Goal: Task Accomplishment & Management: Manage account settings

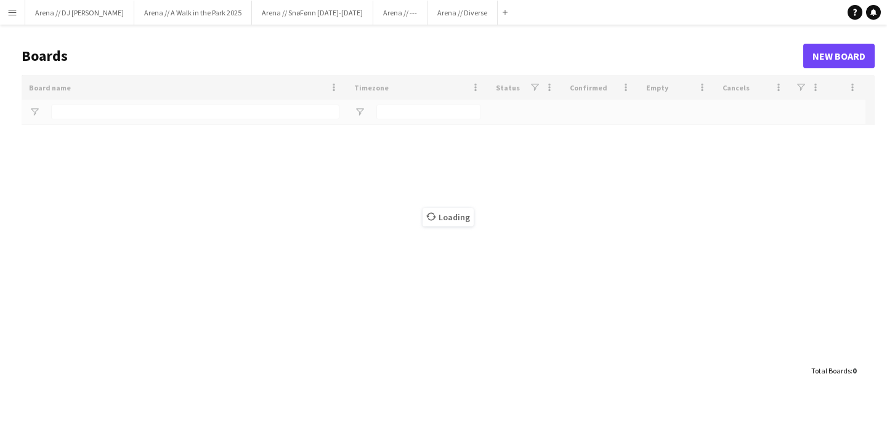
type input "*****"
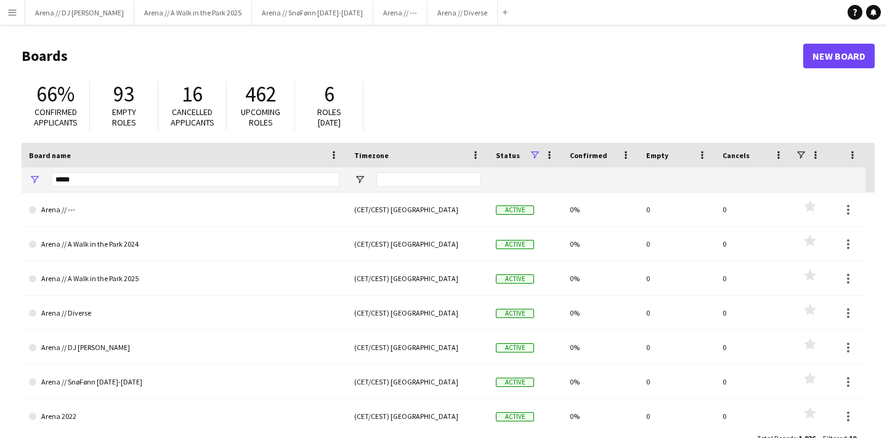
click at [486, 95] on div "66% Confirmed applicants 93 Empty roles 16 Cancelled applicants 462 Upcoming ro…" at bounding box center [448, 109] width 853 height 68
click at [279, 17] on button "Arena // SnøFønn [DATE]-[DATE] Close" at bounding box center [312, 13] width 121 height 24
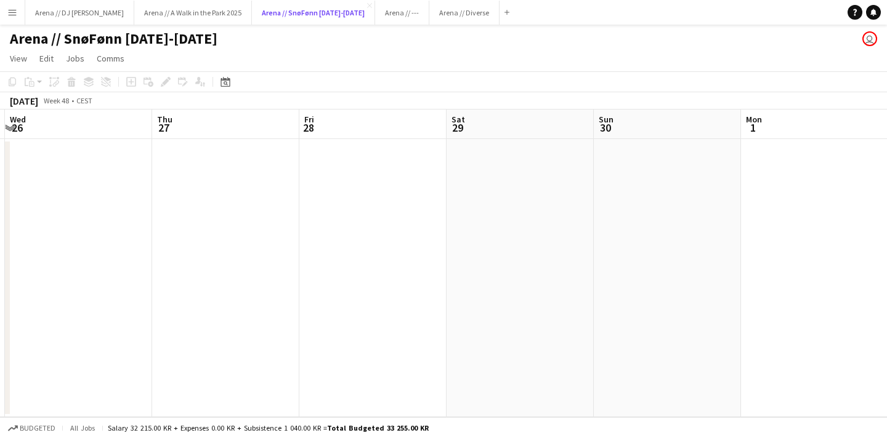
scroll to position [0, 284]
click at [492, 188] on app-date-cell at bounding box center [524, 278] width 147 height 278
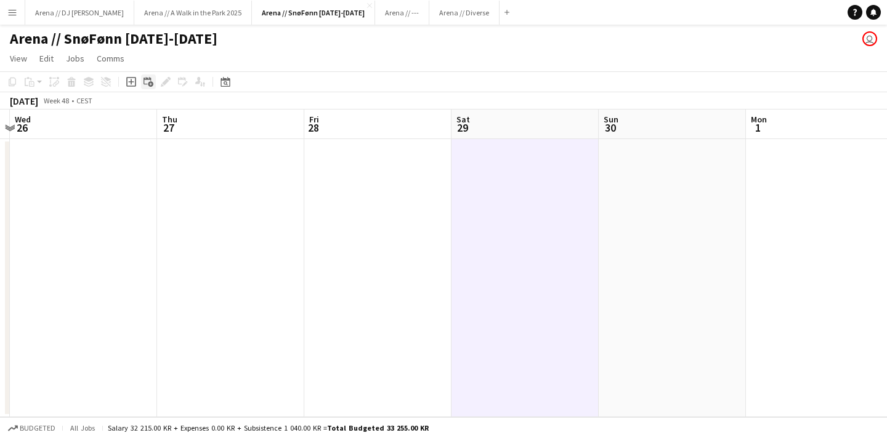
click at [148, 82] on icon at bounding box center [151, 85] width 6 height 6
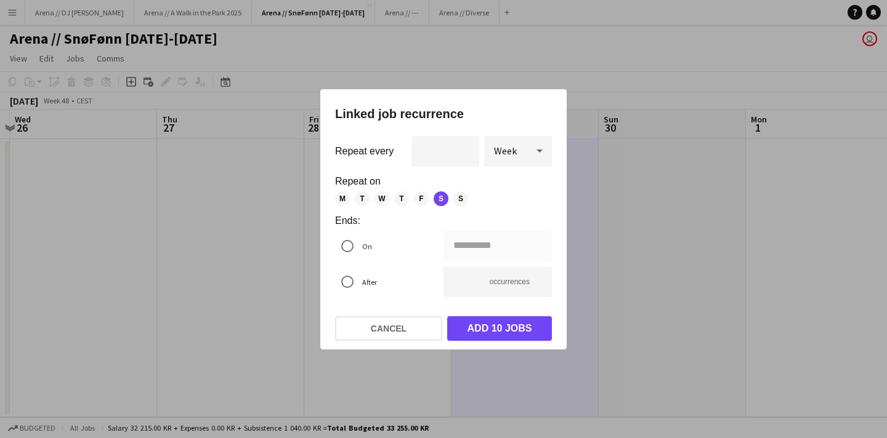
click at [643, 209] on div at bounding box center [443, 219] width 887 height 438
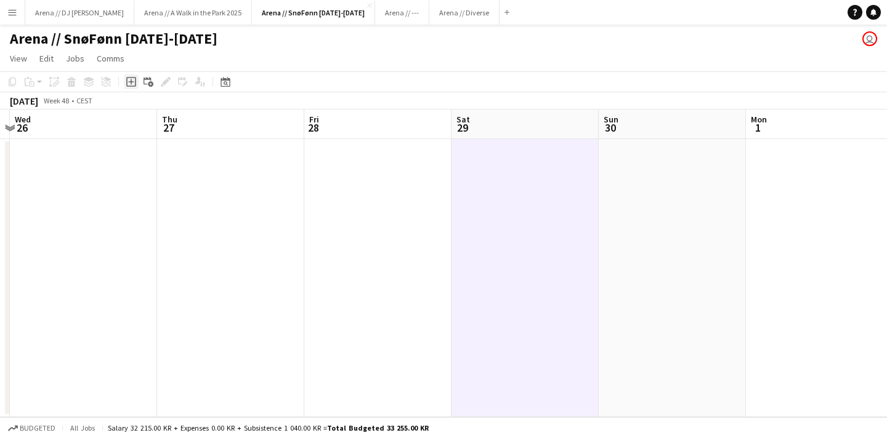
click at [129, 83] on icon "Add job" at bounding box center [131, 82] width 10 height 10
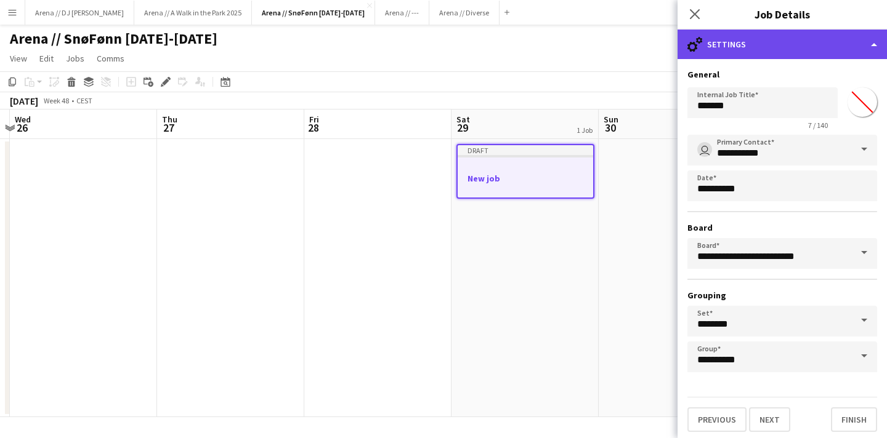
click at [784, 49] on div "cog-double-3 Settings" at bounding box center [781, 45] width 209 height 30
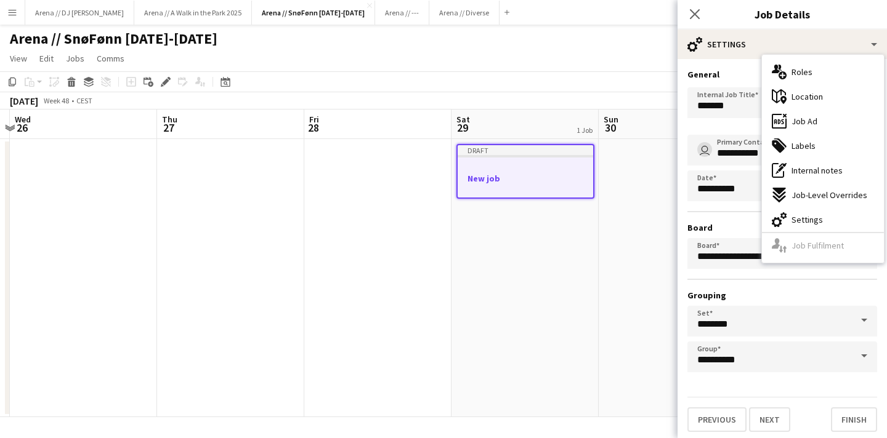
click at [741, 77] on h3 "General" at bounding box center [782, 74] width 190 height 11
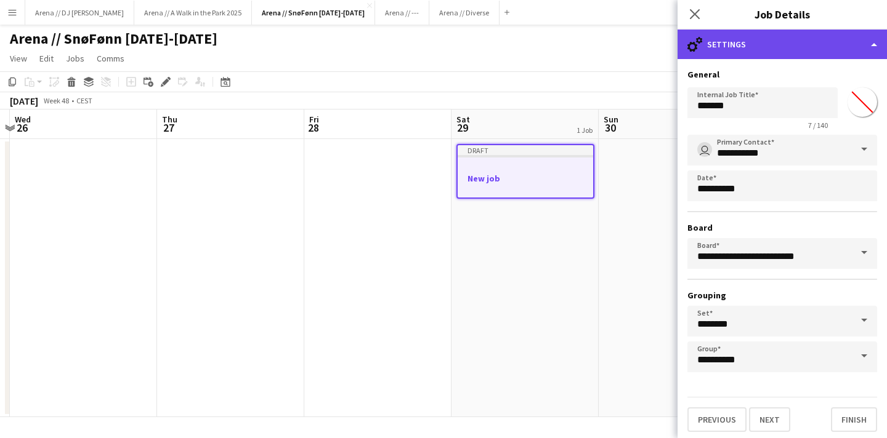
click at [738, 49] on div "cog-double-3 Settings" at bounding box center [781, 45] width 209 height 30
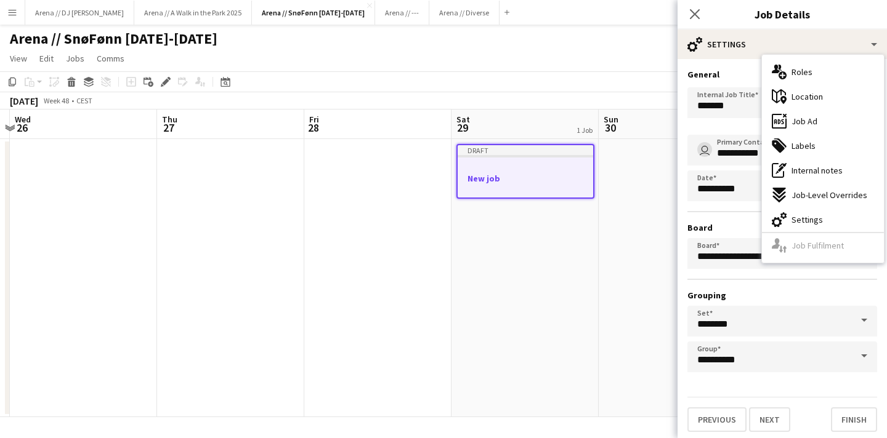
click at [735, 71] on h3 "General" at bounding box center [782, 74] width 190 height 11
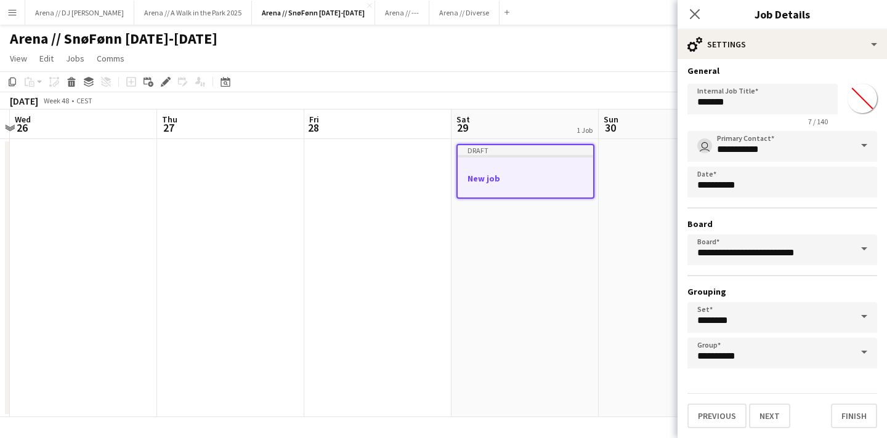
scroll to position [0, 0]
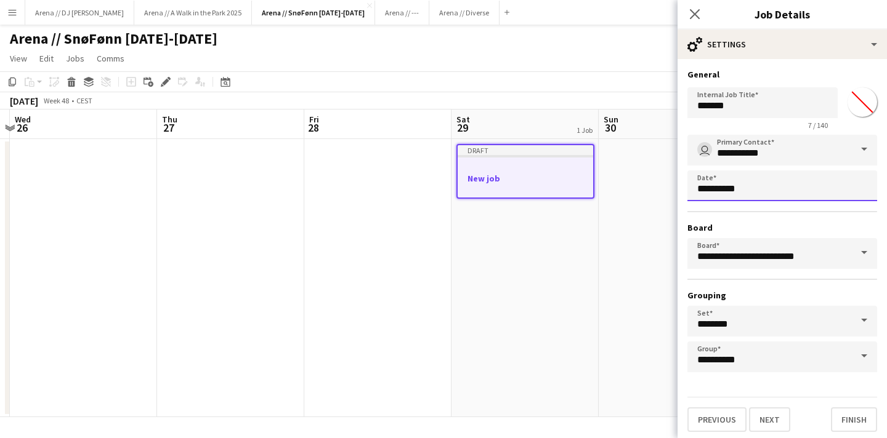
click at [752, 190] on body "Menu Boards Boards Boards All jobs Status Workforce Workforce My Workforce Recr…" at bounding box center [443, 219] width 887 height 438
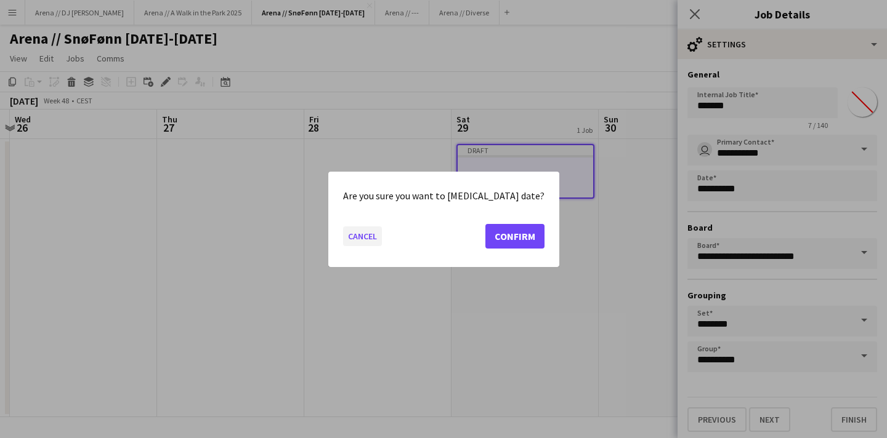
click at [380, 230] on button "Cancel" at bounding box center [362, 236] width 39 height 20
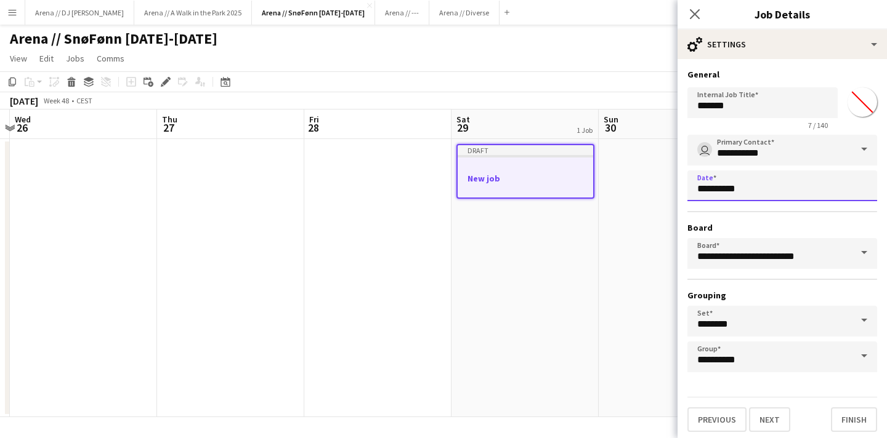
scroll to position [4, 0]
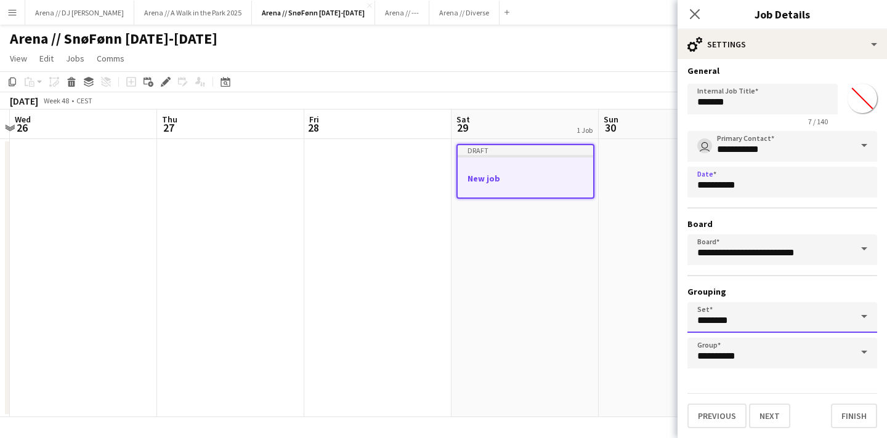
click at [789, 318] on input "********" at bounding box center [782, 317] width 190 height 31
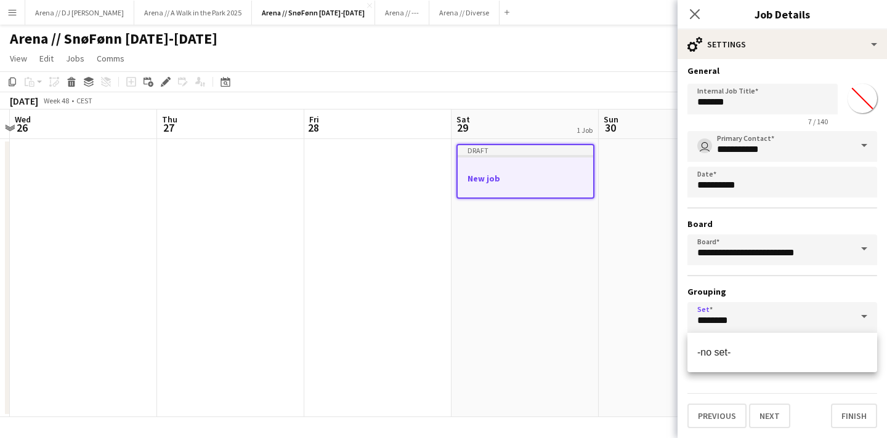
click at [778, 292] on h3 "Grouping" at bounding box center [782, 291] width 190 height 11
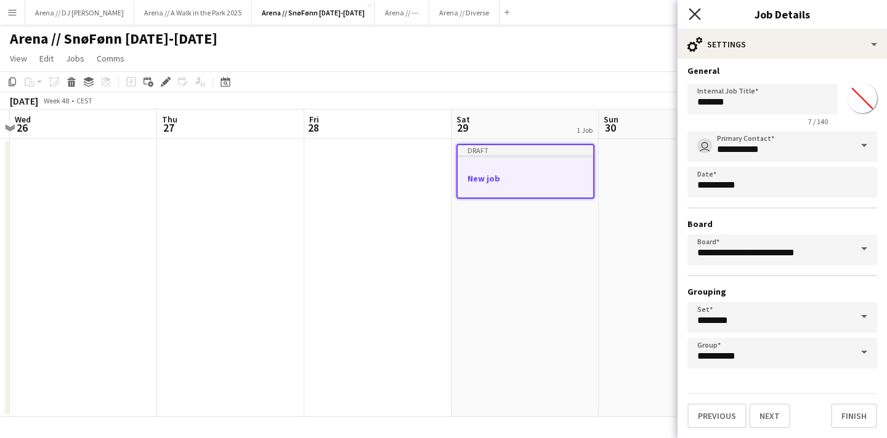
click at [693, 17] on icon "Close pop-in" at bounding box center [694, 14] width 12 height 12
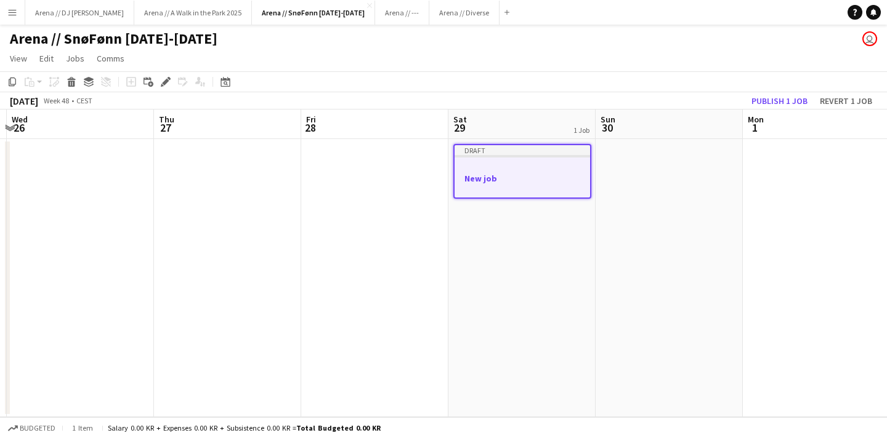
scroll to position [0, 593]
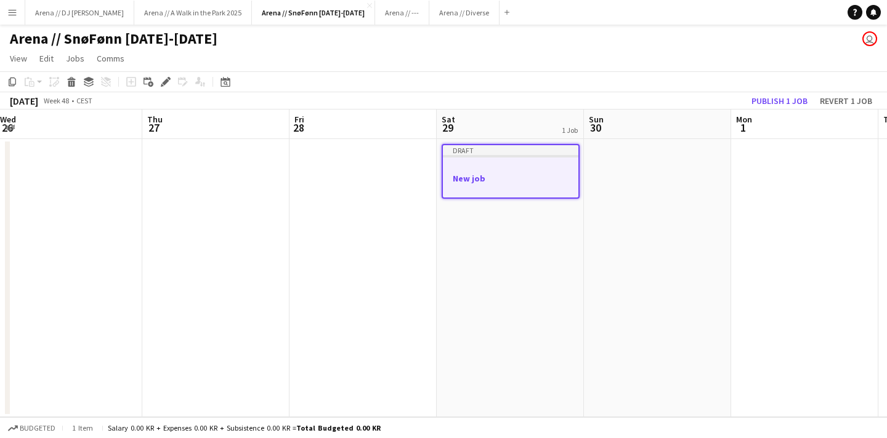
click at [521, 189] on div at bounding box center [510, 189] width 135 height 10
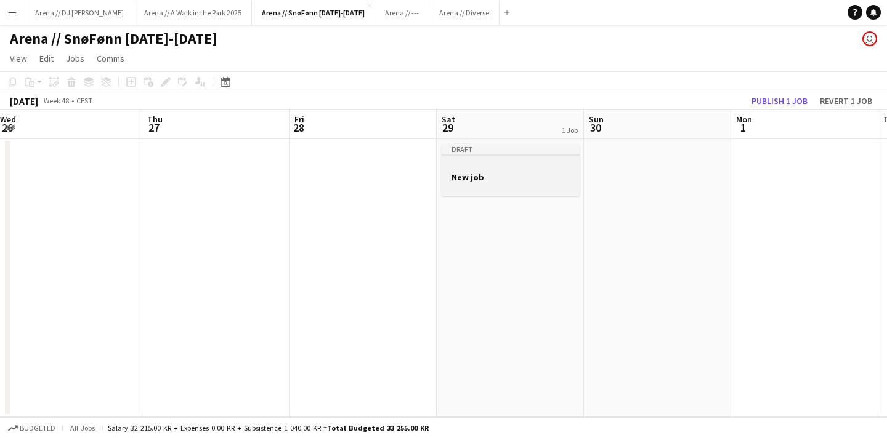
click at [501, 170] on div at bounding box center [510, 165] width 138 height 9
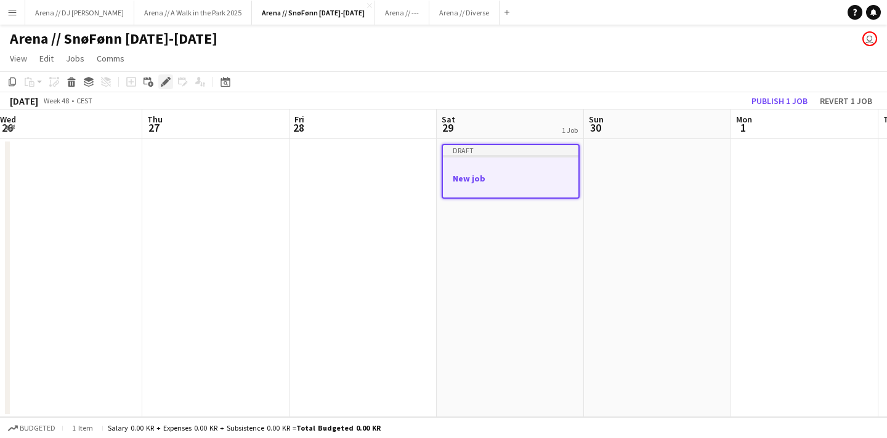
click at [159, 80] on div "Edit" at bounding box center [165, 81] width 15 height 15
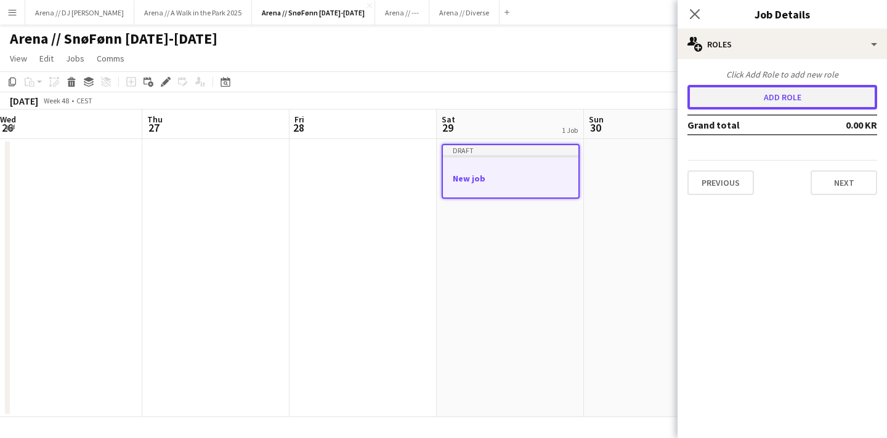
click at [795, 96] on button "Add role" at bounding box center [782, 97] width 190 height 25
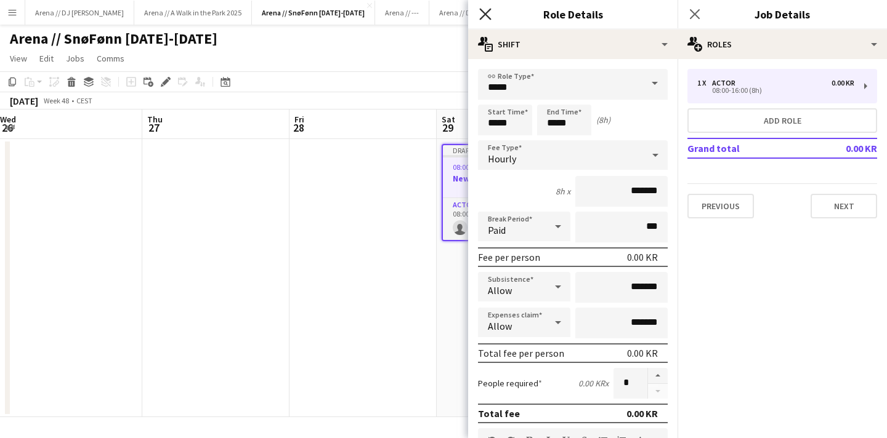
click at [486, 12] on icon at bounding box center [485, 14] width 12 height 12
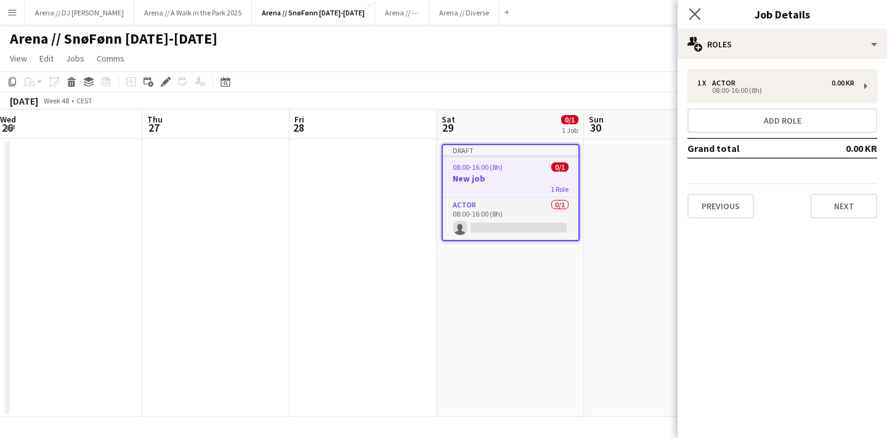
click at [701, 10] on app-icon "Close pop-in" at bounding box center [695, 15] width 18 height 18
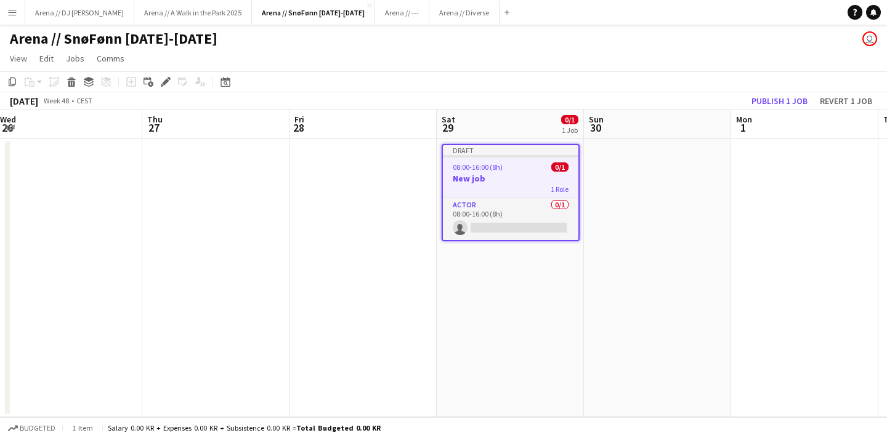
click at [510, 192] on div "1 Role" at bounding box center [510, 189] width 135 height 10
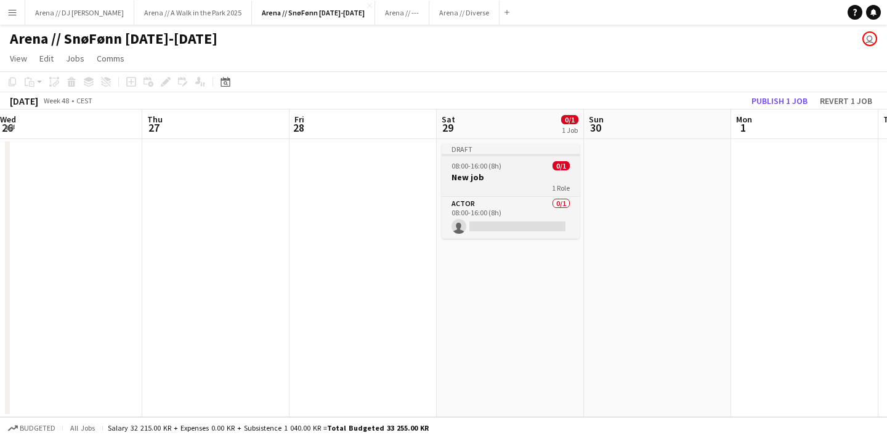
click at [523, 189] on div "1 Role" at bounding box center [510, 188] width 138 height 10
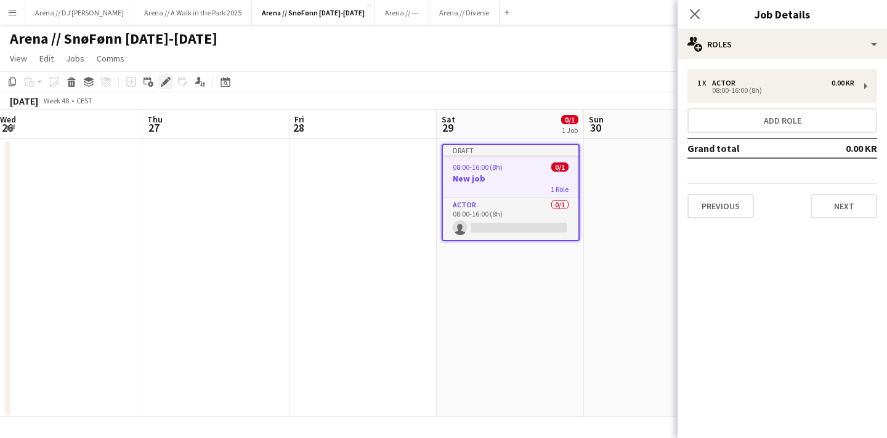
click at [166, 78] on icon "Edit" at bounding box center [166, 82] width 10 height 10
click at [692, 7] on app-icon "Close pop-in" at bounding box center [695, 15] width 18 height 18
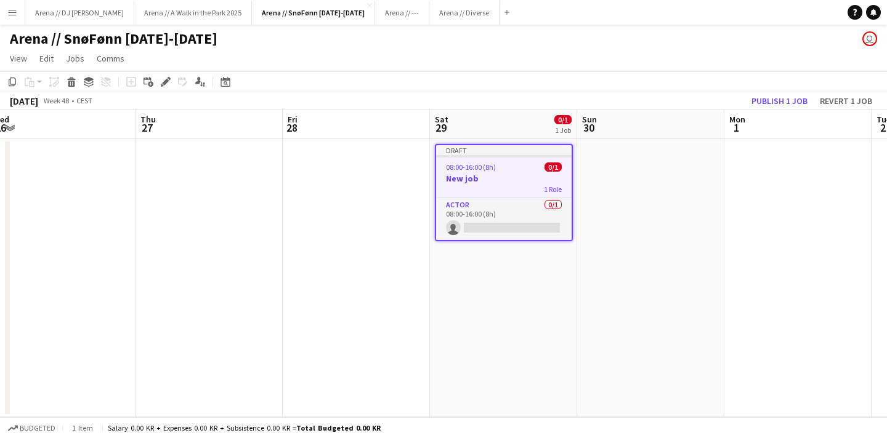
drag, startPoint x: 489, startPoint y: 188, endPoint x: 482, endPoint y: 189, distance: 7.5
click at [482, 189] on app-calendar-viewport "Sat 22 Sun 23 Mon 24 Tue 25 Wed 26 Thu 27 Fri 28 Sat 29 0/1 1 Job Sun 30 Mon 1 …" at bounding box center [443, 264] width 887 height 308
click at [507, 184] on div "1 Role" at bounding box center [502, 189] width 135 height 10
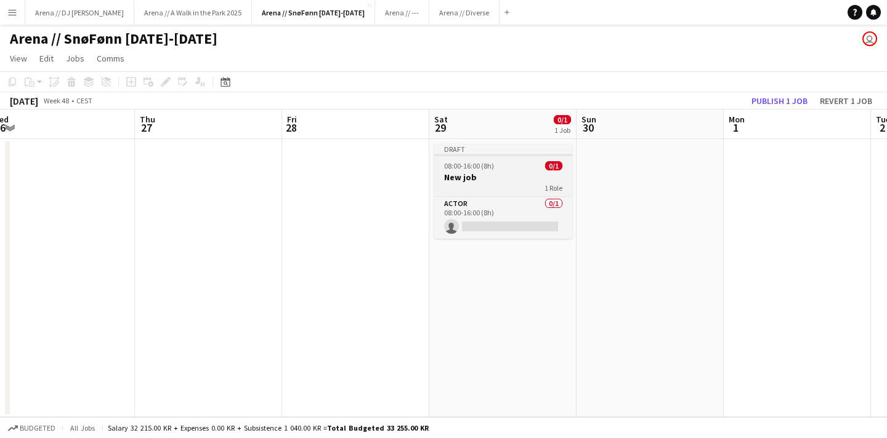
click at [507, 183] on div "1 Role" at bounding box center [503, 188] width 138 height 10
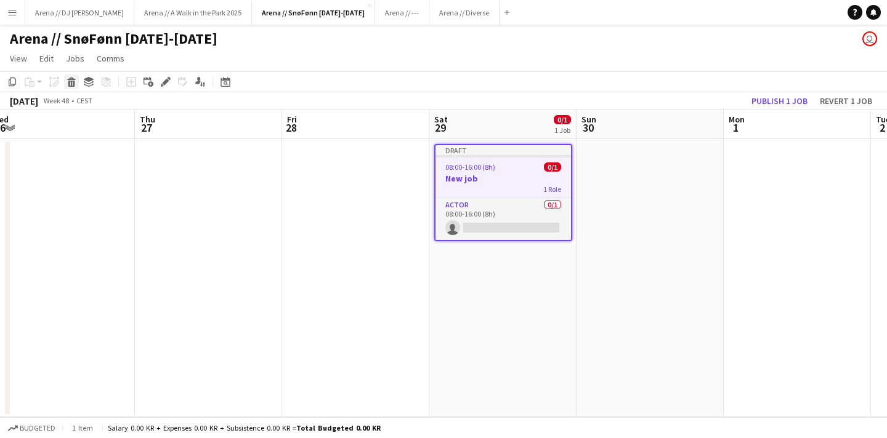
click at [71, 80] on icon "Delete" at bounding box center [71, 82] width 10 height 10
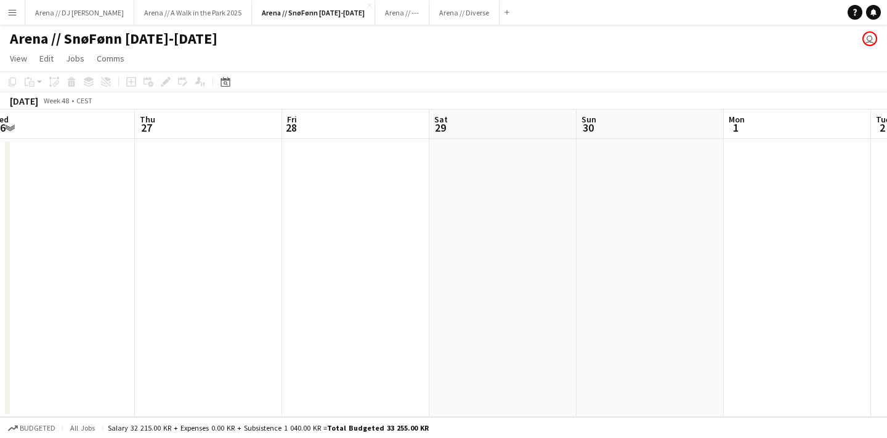
click at [512, 182] on app-date-cell at bounding box center [502, 278] width 147 height 278
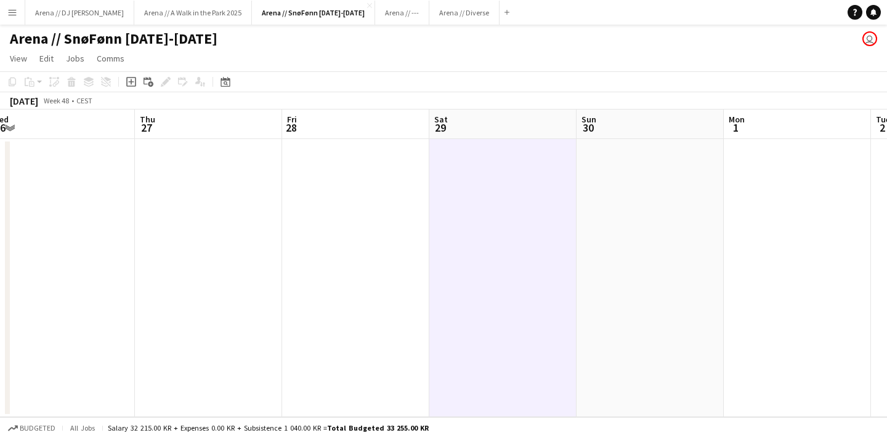
click at [670, 185] on app-date-cell at bounding box center [649, 278] width 147 height 278
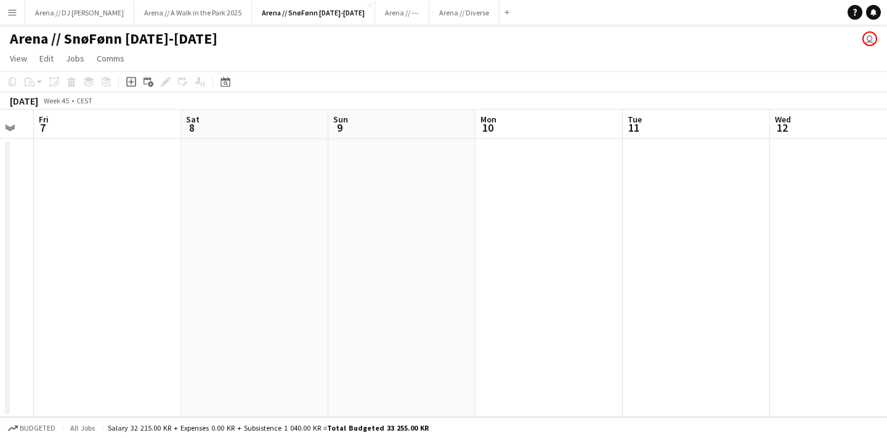
scroll to position [0, 294]
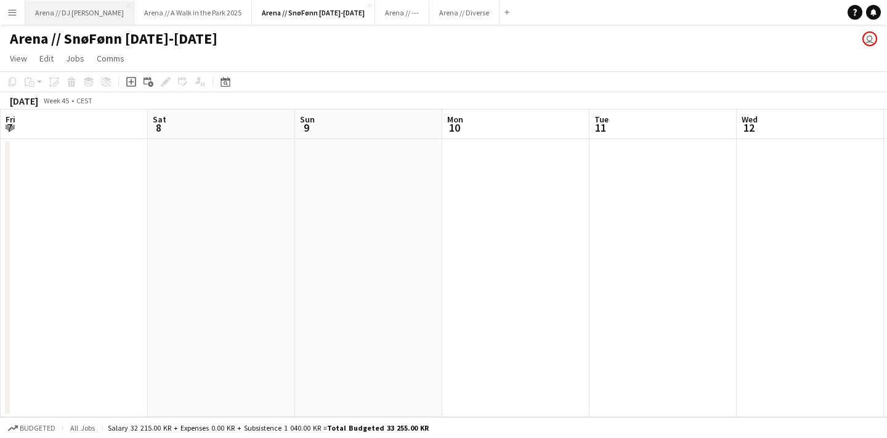
click at [84, 14] on button "Arena // DJ Walkie Close" at bounding box center [79, 13] width 109 height 24
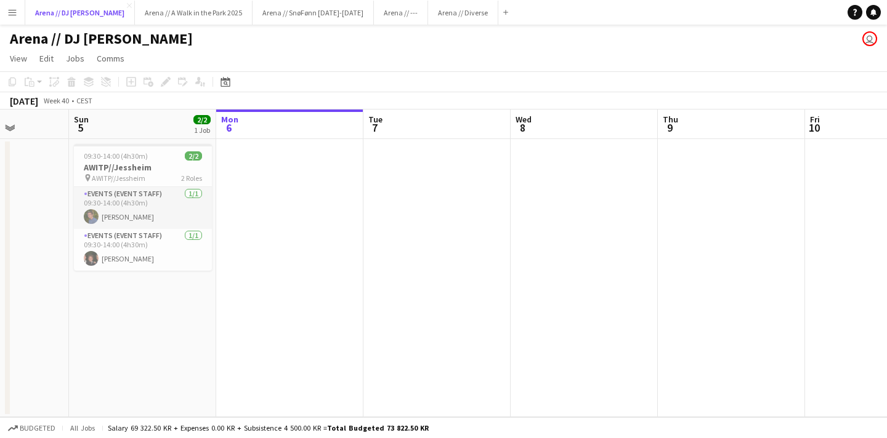
scroll to position [0, 345]
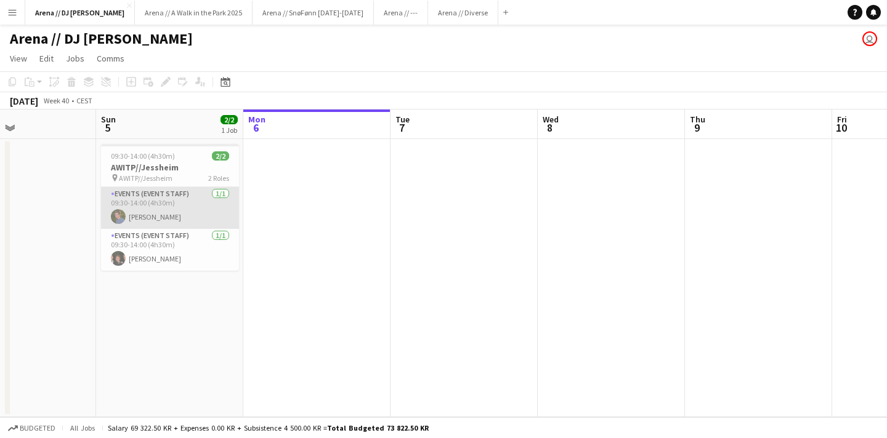
click at [186, 211] on app-card-role "Events (Event Staff) [DATE] 09:30-14:00 (4h30m) [PERSON_NAME]" at bounding box center [170, 208] width 138 height 42
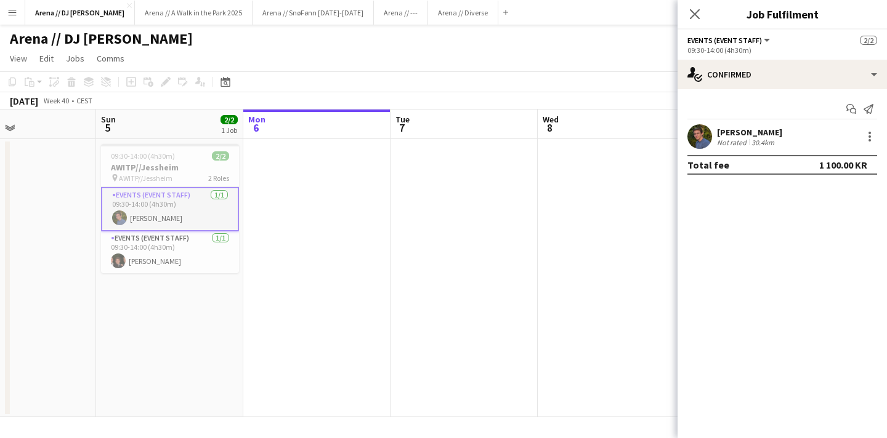
click at [179, 204] on app-card-role "Events (Event Staff) [DATE] 09:30-14:00 (4h30m) [PERSON_NAME]" at bounding box center [170, 209] width 138 height 44
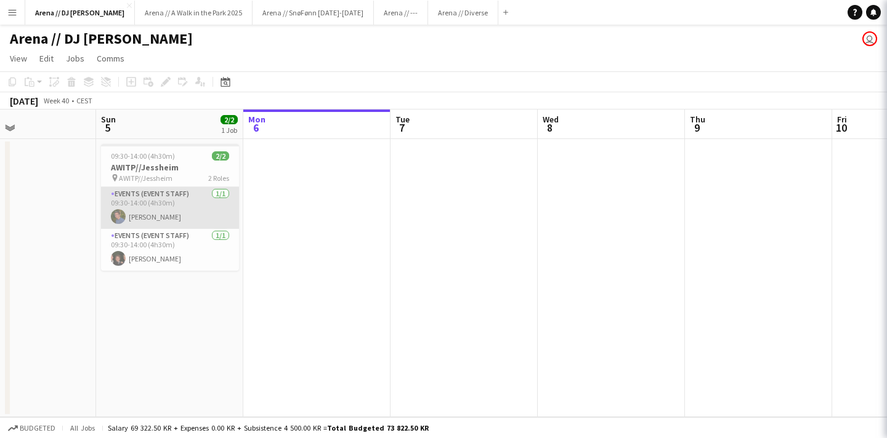
click at [179, 204] on app-card-role "Events (Event Staff) [DATE] 09:30-14:00 (4h30m) [PERSON_NAME]" at bounding box center [170, 208] width 138 height 42
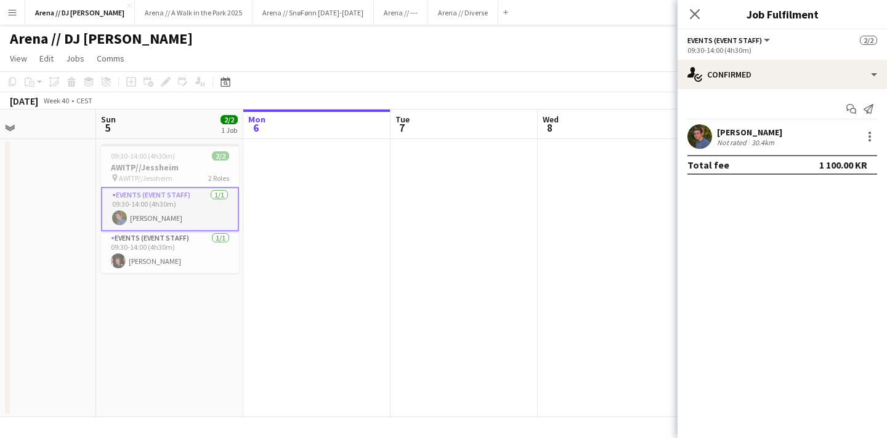
click at [750, 142] on div "30.4km" at bounding box center [763, 142] width 28 height 9
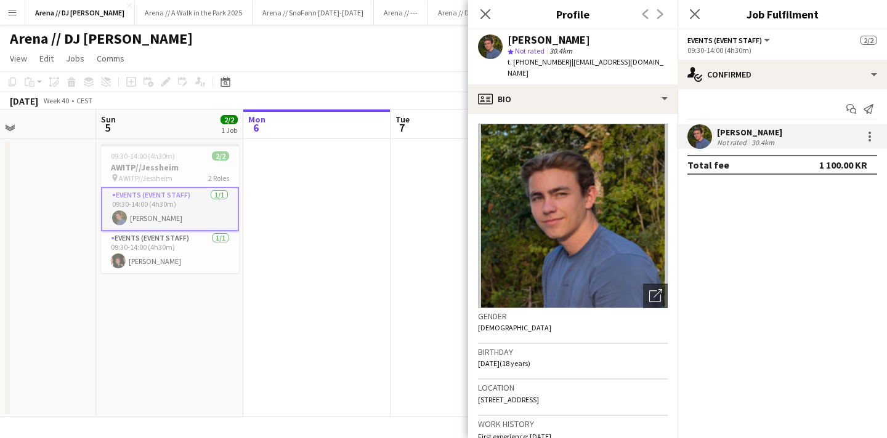
click at [368, 228] on app-date-cell at bounding box center [316, 278] width 147 height 278
